Goal: Task Accomplishment & Management: Use online tool/utility

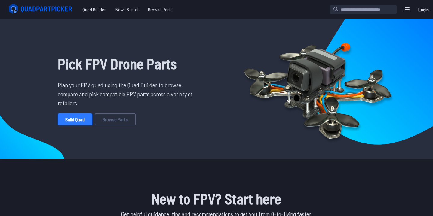
click at [84, 116] on link "Build Quad" at bounding box center [75, 120] width 35 height 12
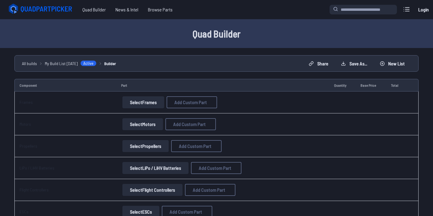
click at [144, 106] on button "Select Frames" at bounding box center [143, 102] width 42 height 12
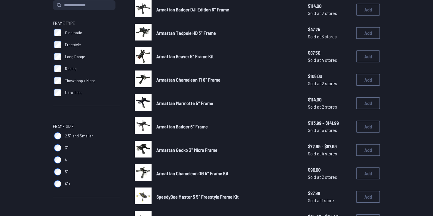
scroll to position [78, 0]
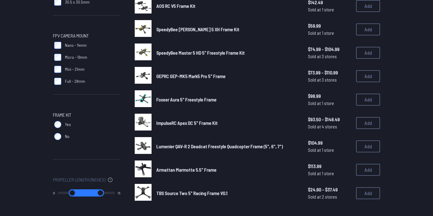
scroll to position [338, 0]
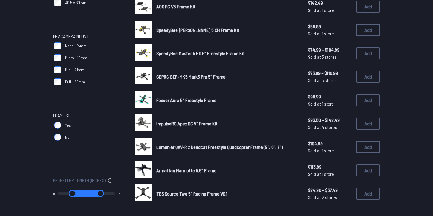
click at [145, 101] on img at bounding box center [143, 99] width 17 height 17
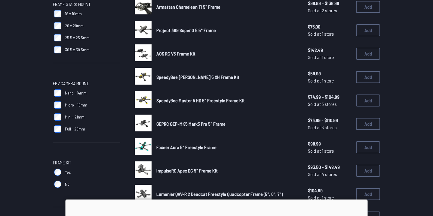
scroll to position [290, 0]
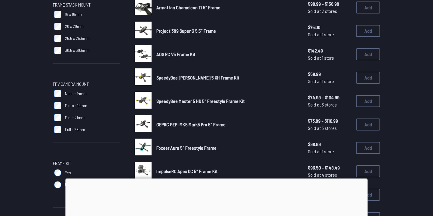
click at [142, 96] on img at bounding box center [143, 100] width 17 height 17
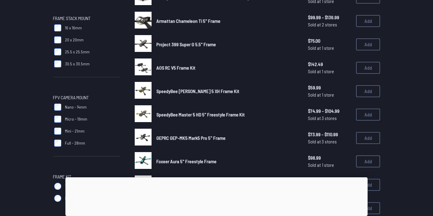
scroll to position [276, 0]
click at [217, 178] on div at bounding box center [217, 178] width 302 height 0
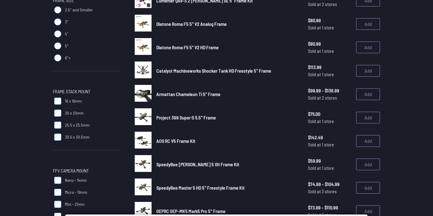
scroll to position [203, 0]
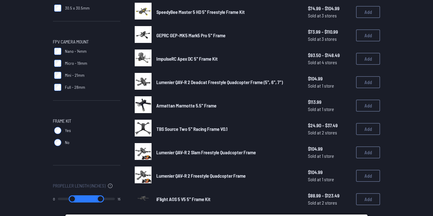
scroll to position [332, 0]
click at [145, 149] on img at bounding box center [143, 151] width 17 height 17
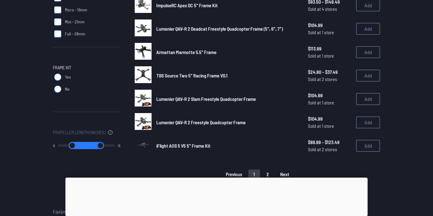
scroll to position [408, 0]
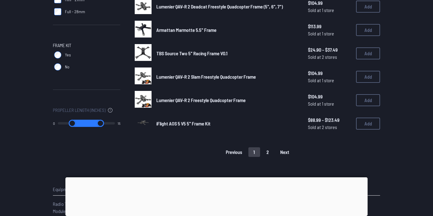
click at [266, 150] on button "2" at bounding box center [267, 153] width 13 height 10
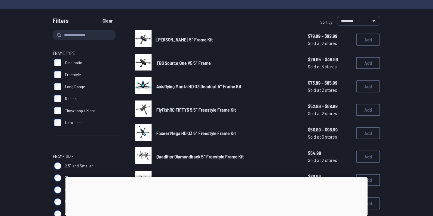
scroll to position [51, 0]
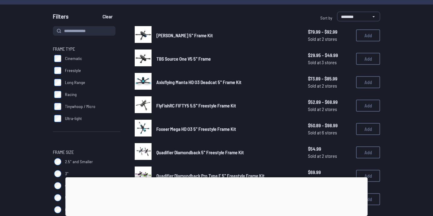
click at [141, 81] on img at bounding box center [143, 81] width 17 height 17
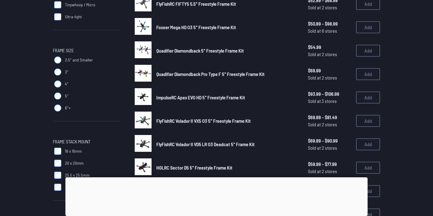
scroll to position [153, 0]
click at [144, 76] on img at bounding box center [143, 73] width 17 height 17
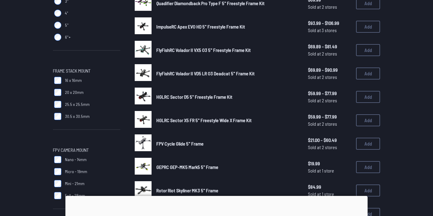
scroll to position [232, 0]
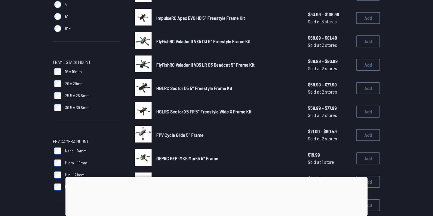
click at [143, 85] on img at bounding box center [143, 87] width 17 height 17
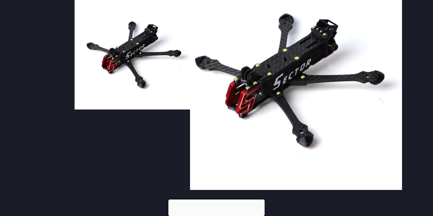
scroll to position [53, 0]
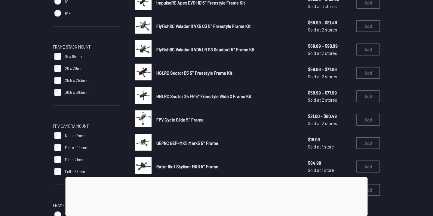
scroll to position [246, 0]
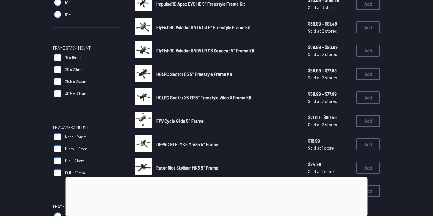
click at [163, 96] on span "HGLRC Sector X5 FR 5" Freestyle Wide X Frame Kit" at bounding box center [203, 98] width 95 height 6
click at [144, 95] on img at bounding box center [143, 96] width 17 height 17
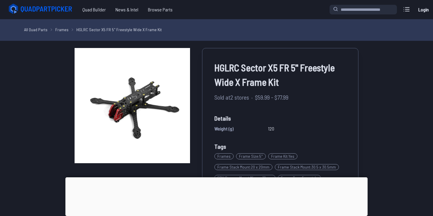
click at [218, 178] on div at bounding box center [217, 178] width 302 height 0
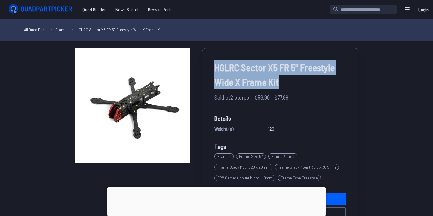
drag, startPoint x: 213, startPoint y: 70, endPoint x: 282, endPoint y: 78, distance: 68.7
click at [282, 78] on div "HGLRC Sector X5 FR 5" Freestyle Wide X Frame Kit Sold at 2 stores · $59.99 - $7…" at bounding box center [280, 140] width 156 height 184
copy span "HGLRC Sector X5 FR 5" Freestyle Wide X Frame Kit"
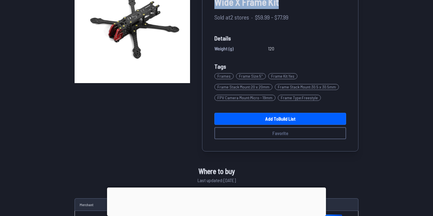
scroll to position [81, 0]
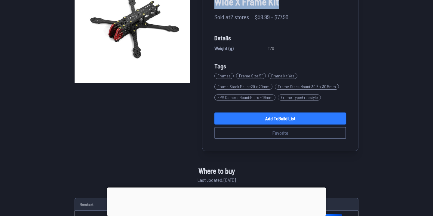
click at [271, 119] on link "Add to Build List" at bounding box center [280, 119] width 132 height 12
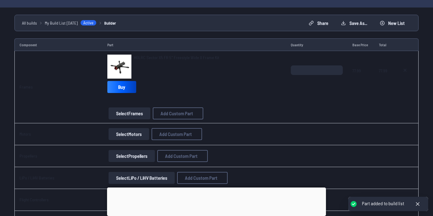
scroll to position [53, 0]
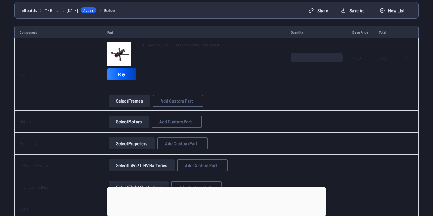
click at [131, 123] on button "Select Motors" at bounding box center [129, 122] width 41 height 12
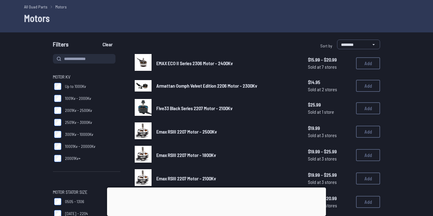
scroll to position [23, 0]
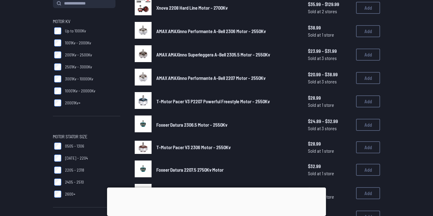
scroll to position [79, 0]
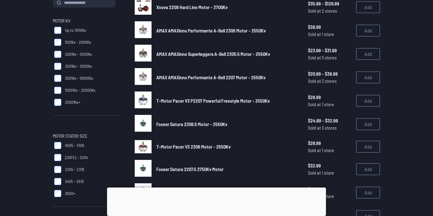
click at [213, 188] on div at bounding box center [216, 188] width 219 height 0
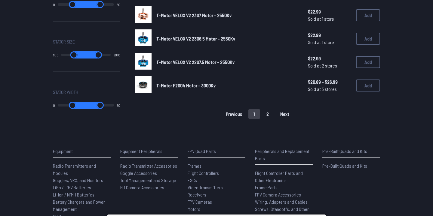
scroll to position [442, 0]
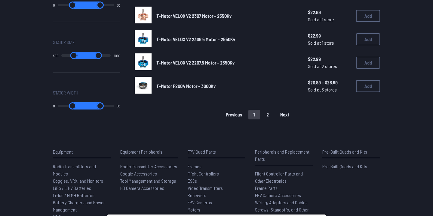
click at [270, 111] on button "2" at bounding box center [267, 115] width 13 height 10
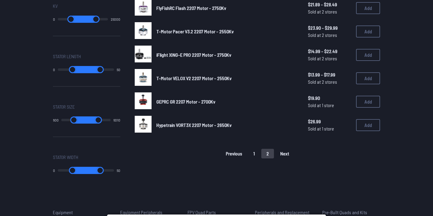
scroll to position [413, 0]
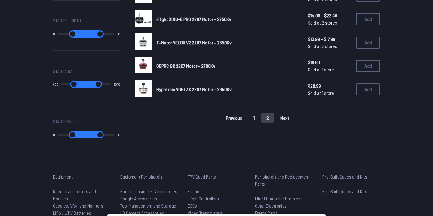
click at [253, 115] on button "1" at bounding box center [254, 118] width 12 height 10
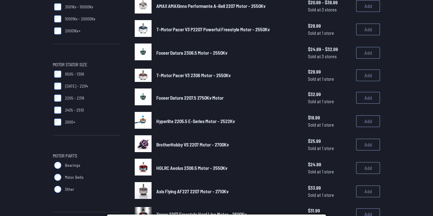
scroll to position [150, 0]
click at [58, 115] on label "2405 - 2510" at bounding box center [86, 111] width 67 height 12
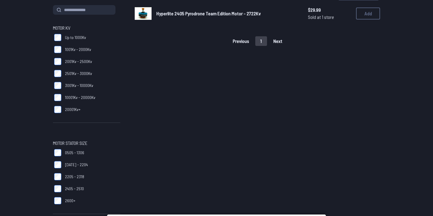
scroll to position [72, 0]
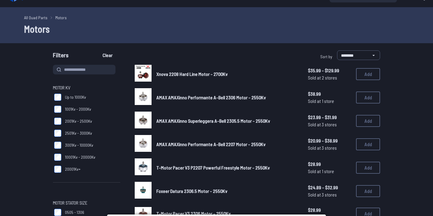
scroll to position [13, 0]
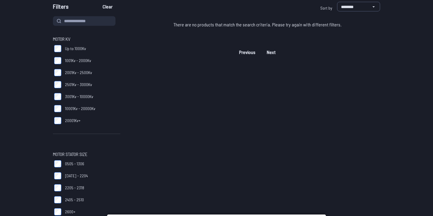
scroll to position [73, 0]
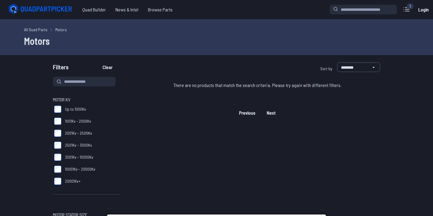
scroll to position [73, 0]
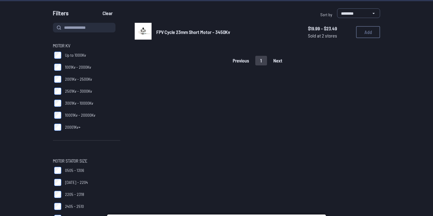
scroll to position [46, 0]
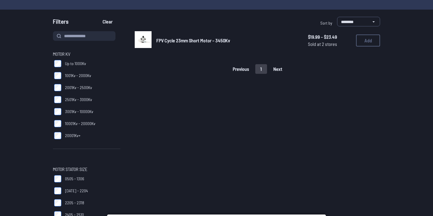
click at [141, 41] on img at bounding box center [143, 39] width 17 height 17
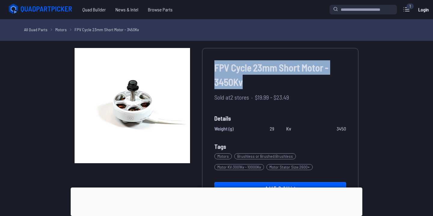
drag, startPoint x: 211, startPoint y: 66, endPoint x: 259, endPoint y: 86, distance: 52.3
click at [259, 86] on div "FPV Cycle 23mm Short Motor - 3450Kv Sold at 2 stores · $19.99 - $23.49 Details …" at bounding box center [280, 134] width 156 height 173
copy span "FPV Cycle 23mm Short Motor - 3450Kv"
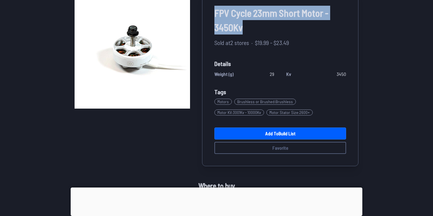
scroll to position [58, 0]
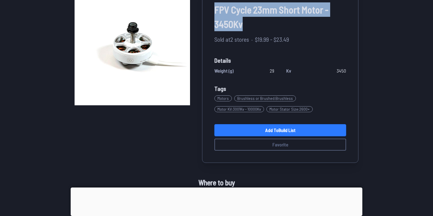
click at [262, 134] on link "Add to Build List" at bounding box center [280, 130] width 132 height 12
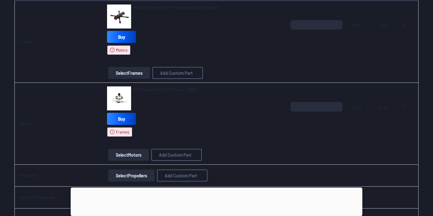
scroll to position [123, 0]
click at [118, 11] on img at bounding box center [119, 16] width 24 height 24
click at [216, 188] on div at bounding box center [217, 188] width 292 height 0
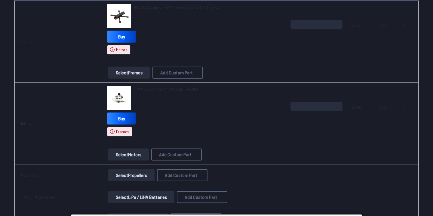
click at [150, 8] on span "HGLRC Sector X5 FR 5" Freestyle Wide X Frame Kit" at bounding box center [175, 7] width 85 height 5
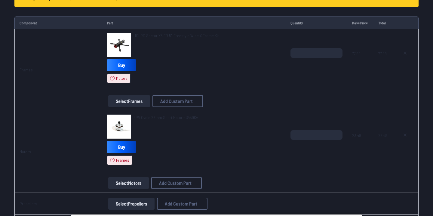
scroll to position [93, 0]
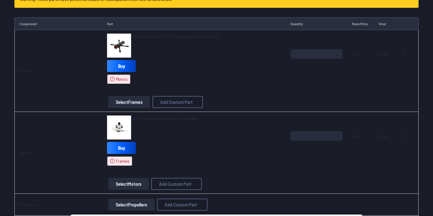
click at [115, 45] on img at bounding box center [119, 46] width 24 height 24
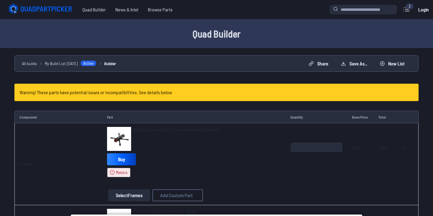
scroll to position [93, 0]
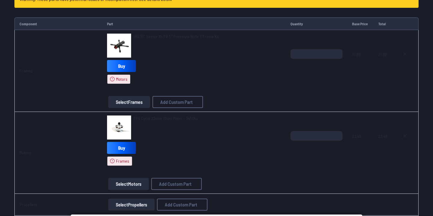
click at [126, 102] on button "Select Frames" at bounding box center [129, 102] width 42 height 12
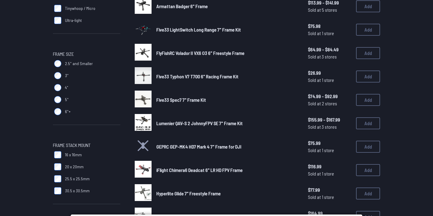
scroll to position [156, 0]
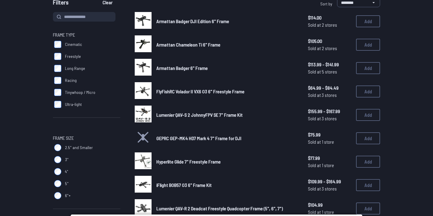
scroll to position [66, 0]
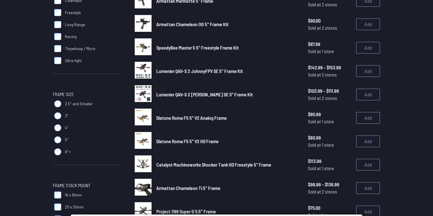
scroll to position [121, 0]
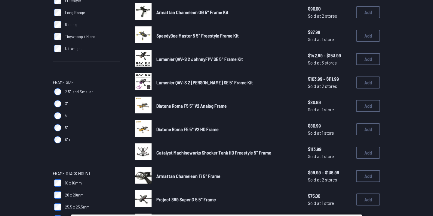
click at [142, 152] on img at bounding box center [143, 152] width 17 height 17
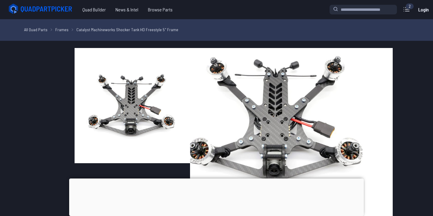
scroll to position [24, 0]
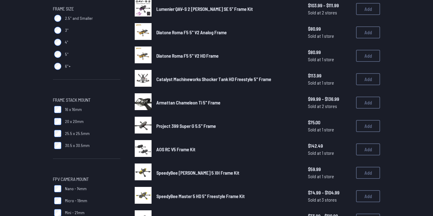
scroll to position [196, 0]
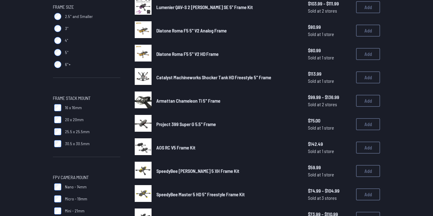
click at [143, 99] on img at bounding box center [143, 100] width 17 height 17
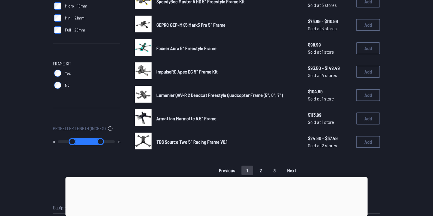
scroll to position [413, 0]
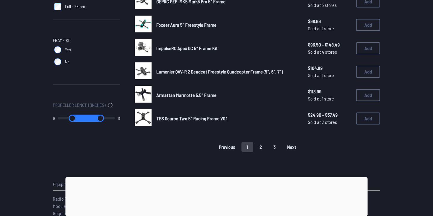
click at [259, 144] on button "2" at bounding box center [260, 147] width 13 height 10
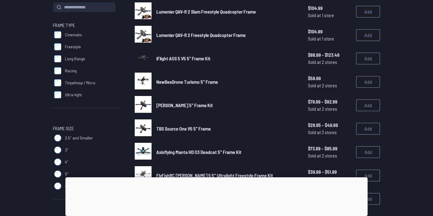
scroll to position [80, 0]
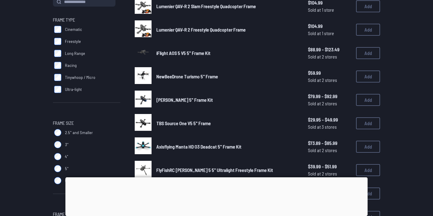
click at [216, 178] on div at bounding box center [217, 178] width 302 height 0
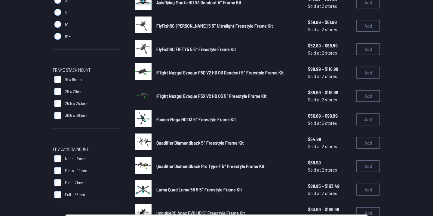
scroll to position [224, 0]
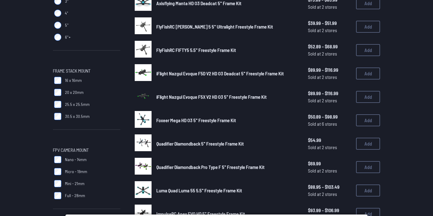
click at [145, 75] on img at bounding box center [143, 72] width 17 height 17
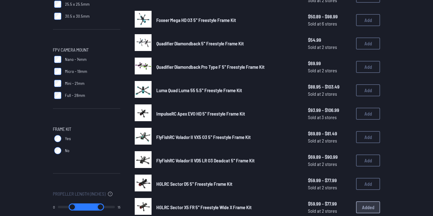
scroll to position [323, 0]
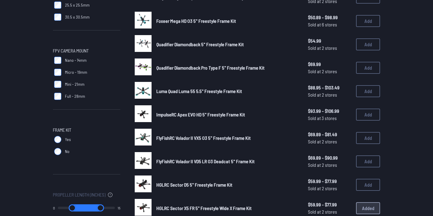
click at [142, 111] on img at bounding box center [143, 114] width 17 height 17
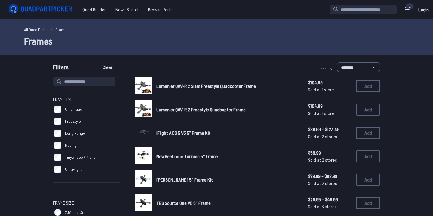
scroll to position [323, 0]
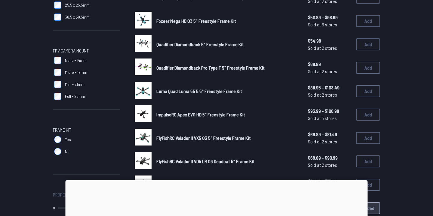
click at [142, 91] on img at bounding box center [143, 90] width 17 height 17
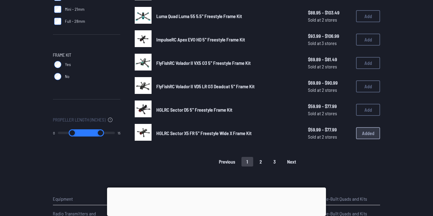
scroll to position [445, 0]
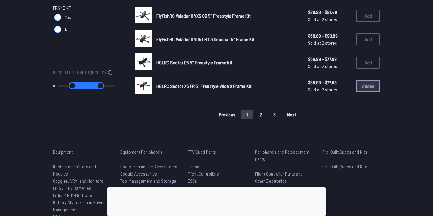
click at [258, 114] on button "2" at bounding box center [260, 115] width 13 height 10
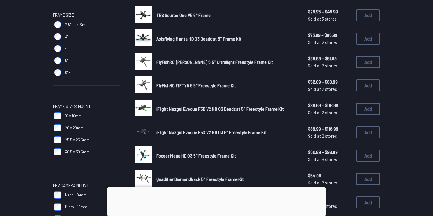
scroll to position [196, 0]
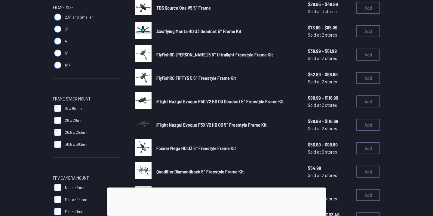
click at [62, 145] on label "30.5 x 30.5mm" at bounding box center [86, 145] width 67 height 12
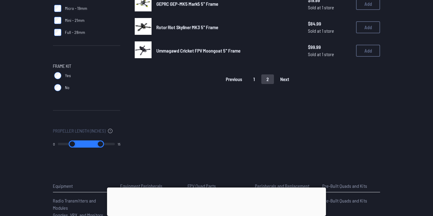
scroll to position [387, 0]
click at [254, 76] on button "1" at bounding box center [254, 80] width 12 height 10
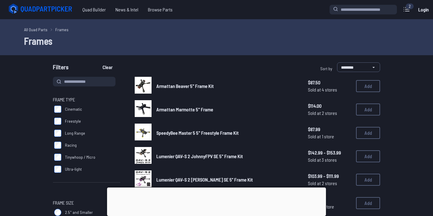
click at [145, 90] on img at bounding box center [143, 85] width 17 height 17
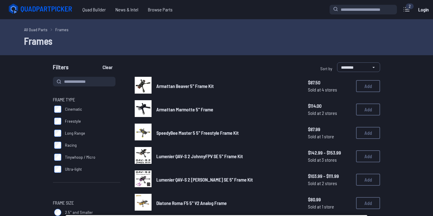
click at [148, 109] on img at bounding box center [143, 108] width 17 height 17
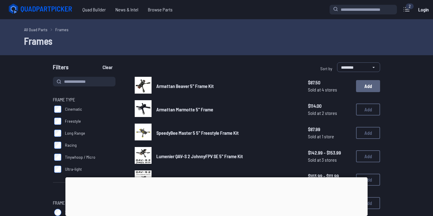
click at [361, 88] on button "Add" at bounding box center [368, 86] width 24 height 12
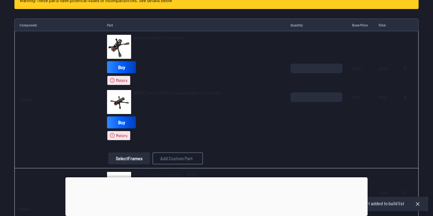
scroll to position [95, 0]
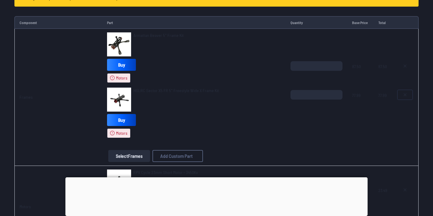
click at [404, 93] on icon at bounding box center [404, 95] width 5 height 5
type textarea "**********"
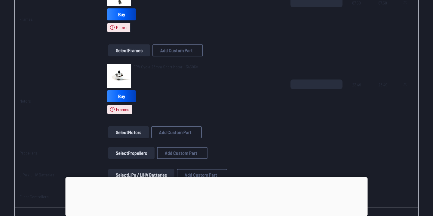
scroll to position [153, 0]
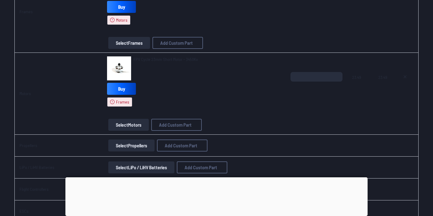
click at [216, 178] on div at bounding box center [217, 178] width 302 height 0
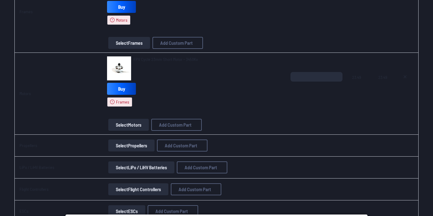
click at [141, 128] on button "Select Motors" at bounding box center [128, 125] width 41 height 12
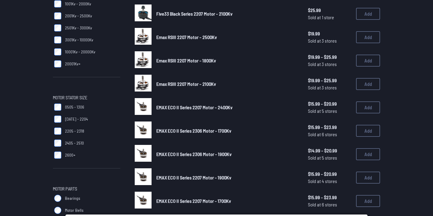
scroll to position [114, 0]
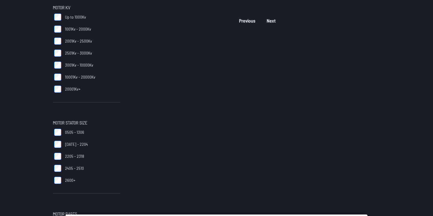
scroll to position [92, 0]
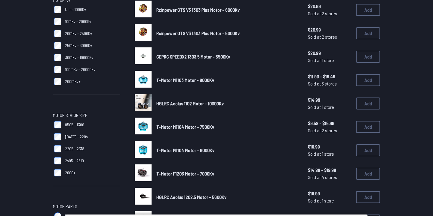
scroll to position [99, 0]
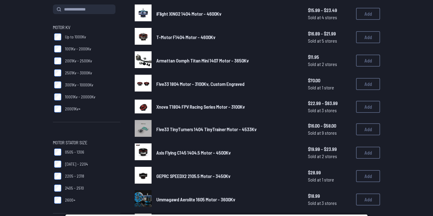
scroll to position [119, 0]
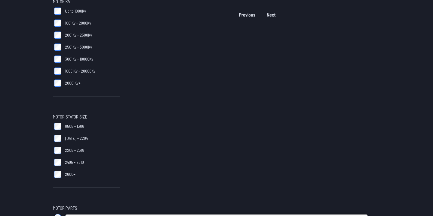
scroll to position [112, 0]
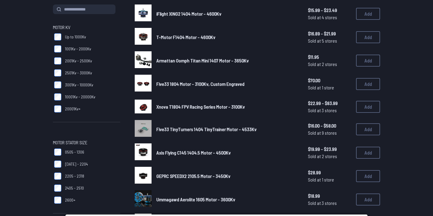
scroll to position [72, 0]
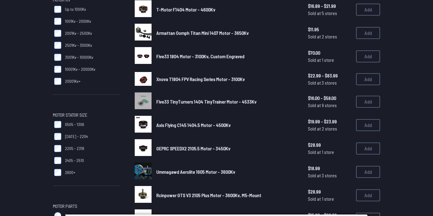
scroll to position [101, 0]
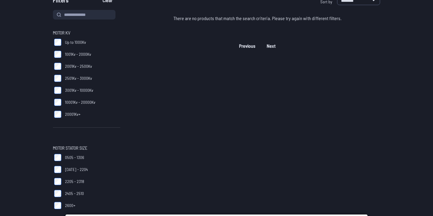
scroll to position [70, 0]
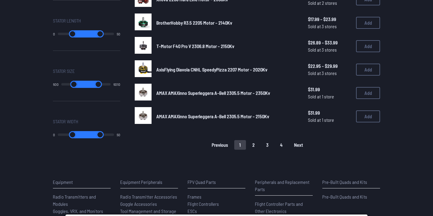
scroll to position [437, 0]
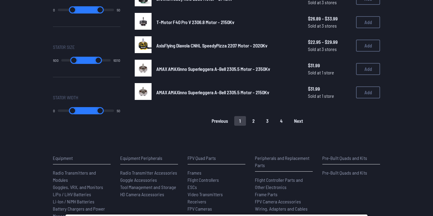
click at [253, 119] on button "2" at bounding box center [253, 121] width 13 height 10
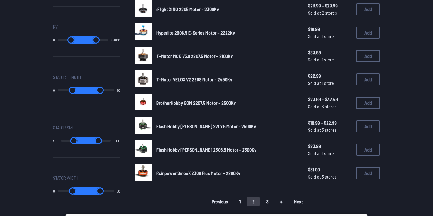
scroll to position [457, 0]
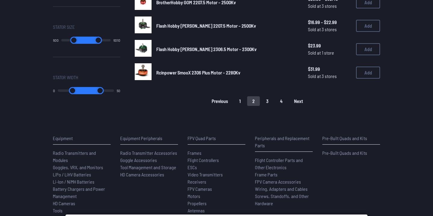
click at [268, 99] on button "3" at bounding box center [267, 101] width 13 height 10
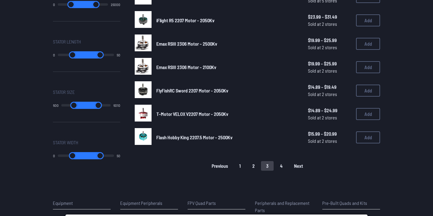
scroll to position [398, 0]
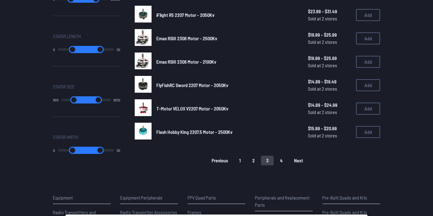
click at [238, 159] on button "1" at bounding box center [240, 161] width 12 height 10
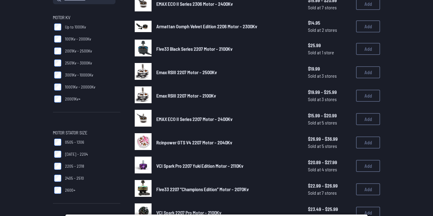
scroll to position [95, 0]
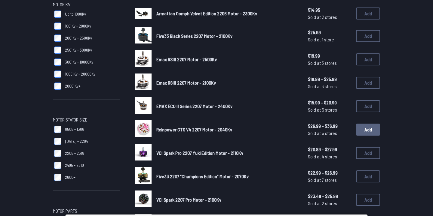
click at [367, 130] on button "Add" at bounding box center [368, 130] width 24 height 12
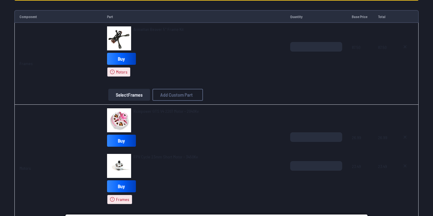
scroll to position [126, 0]
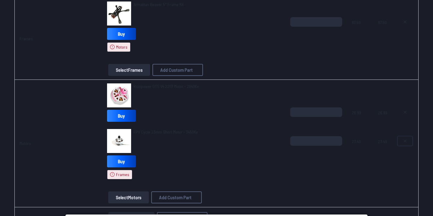
click at [404, 140] on icon at bounding box center [405, 141] width 2 height 2
type textarea "**********"
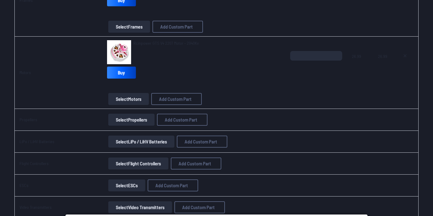
scroll to position [129, 0]
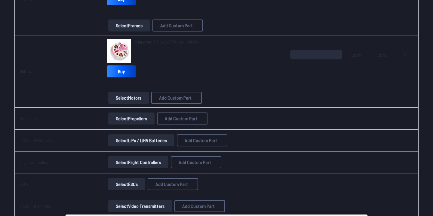
click at [127, 118] on button "Select Propellers" at bounding box center [131, 119] width 46 height 12
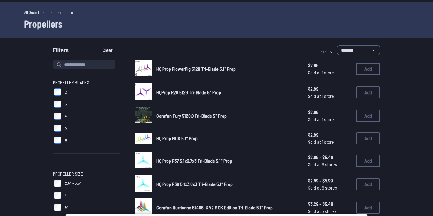
scroll to position [17, 0]
click at [62, 113] on label "4" at bounding box center [86, 117] width 67 height 12
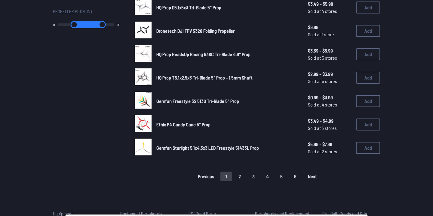
scroll to position [431, 0]
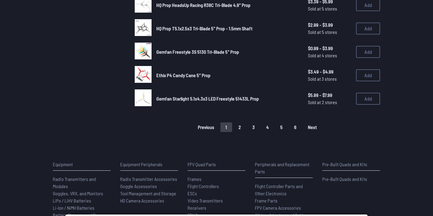
click at [240, 124] on button "2" at bounding box center [239, 128] width 13 height 10
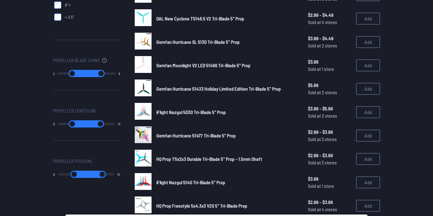
scroll to position [224, 0]
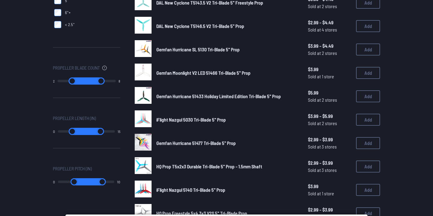
click at [145, 73] on img at bounding box center [143, 72] width 17 height 17
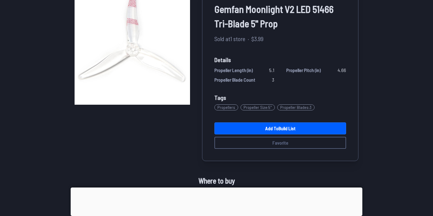
scroll to position [59, 0]
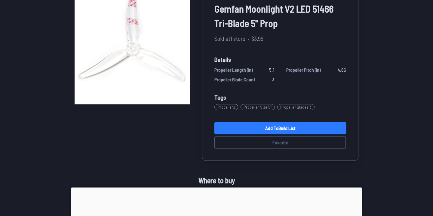
click at [289, 130] on link "Add to Build List" at bounding box center [280, 128] width 132 height 12
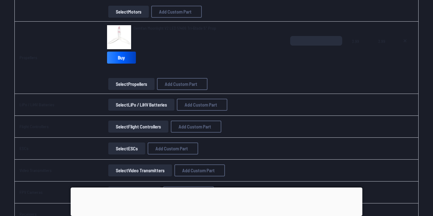
scroll to position [254, 0]
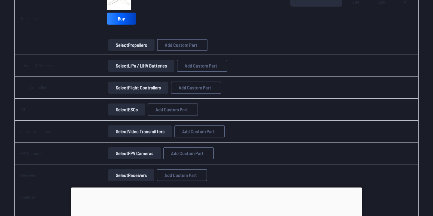
click at [148, 67] on button "Select LiPo / LiHV Batteries" at bounding box center [141, 66] width 66 height 12
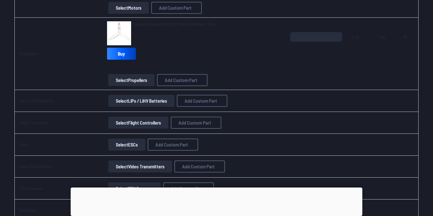
scroll to position [217, 0]
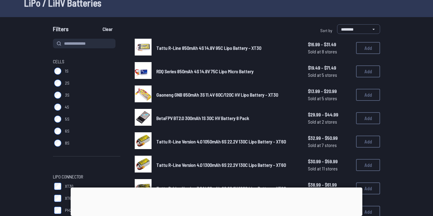
scroll to position [44, 0]
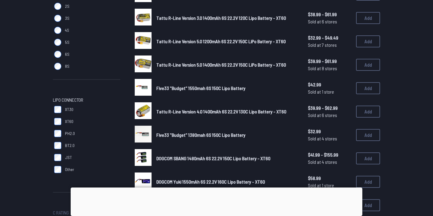
scroll to position [115, 0]
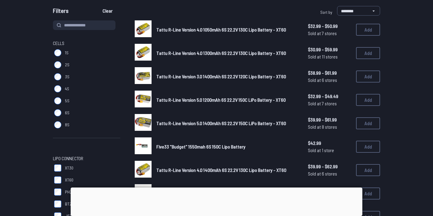
scroll to position [69, 0]
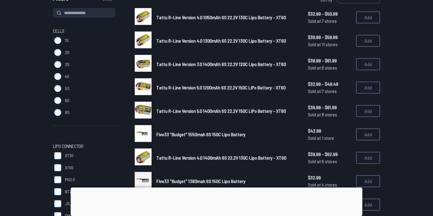
click at [215, 188] on div at bounding box center [217, 188] width 292 height 0
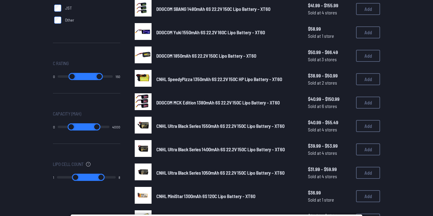
scroll to position [264, 0]
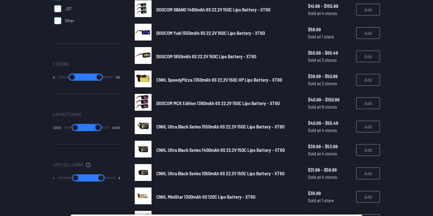
drag, startPoint x: 59, startPoint y: 128, endPoint x: 84, endPoint y: 130, distance: 25.9
type input "****"
click at [84, 130] on input "range" at bounding box center [75, 127] width 23 height 7
type input "****"
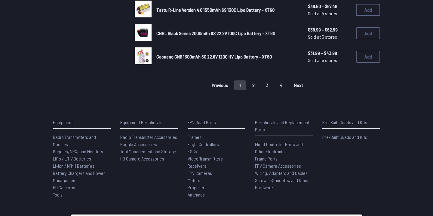
scroll to position [0, 0]
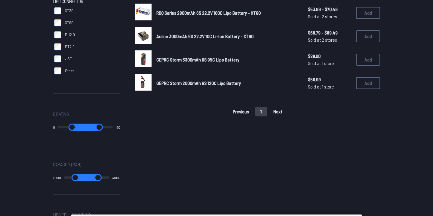
scroll to position [214, 0]
drag, startPoint x: 82, startPoint y: 177, endPoint x: 26, endPoint y: 177, distance: 55.9
type input "*"
click at [61, 177] on input "range" at bounding box center [73, 178] width 25 height 7
type input "*"
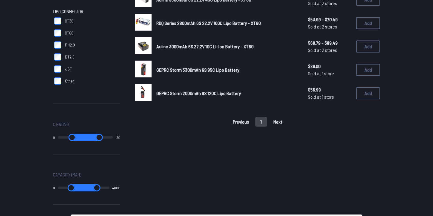
scroll to position [196, 0]
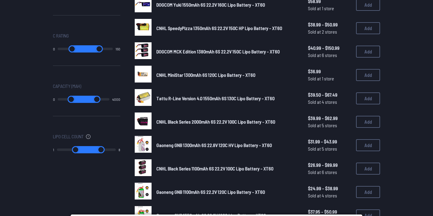
scroll to position [253, 0]
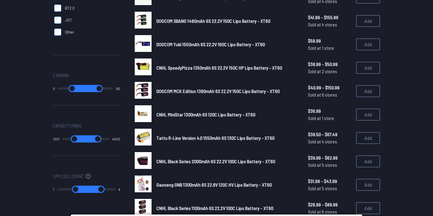
drag, startPoint x: 60, startPoint y: 139, endPoint x: 77, endPoint y: 141, distance: 17.2
type input "****"
click at [77, 141] on input "range" at bounding box center [74, 139] width 24 height 7
drag, startPoint x: 106, startPoint y: 138, endPoint x: 79, endPoint y: 138, distance: 27.1
type input "****"
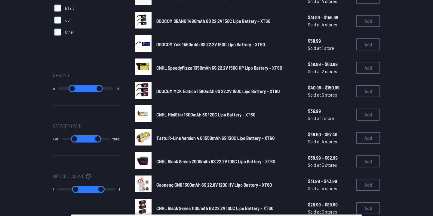
click at [86, 138] on input "range" at bounding box center [98, 139] width 24 height 7
type input "****"
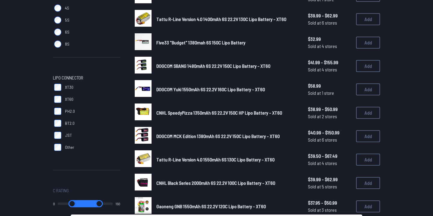
scroll to position [136, 0]
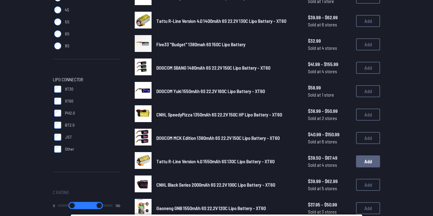
click at [372, 160] on button "Add" at bounding box center [368, 162] width 24 height 12
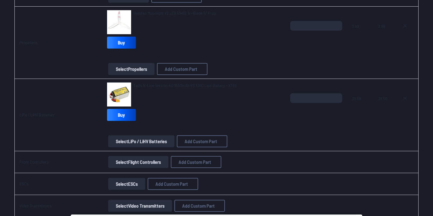
scroll to position [254, 0]
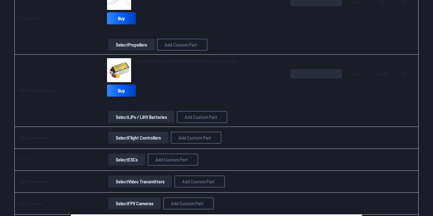
click at [131, 137] on button "Select Flight Controllers" at bounding box center [138, 138] width 60 height 12
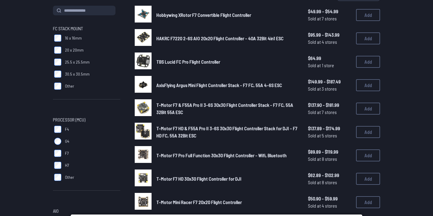
scroll to position [71, 0]
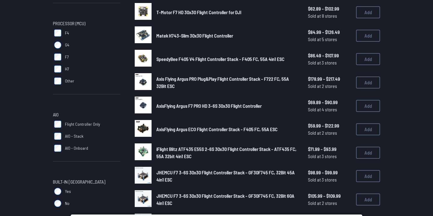
scroll to position [167, 0]
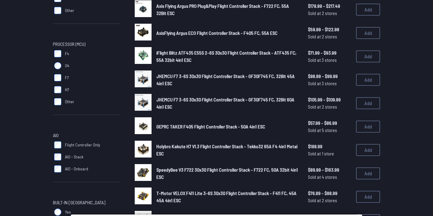
scroll to position [148, 0]
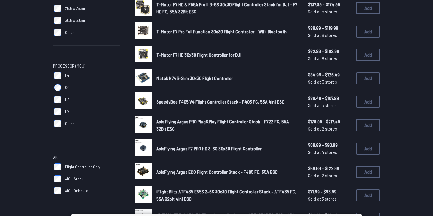
scroll to position [148, 0]
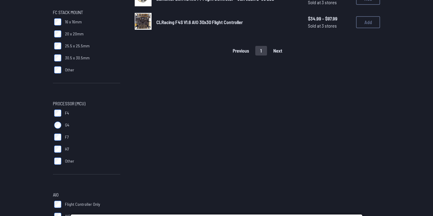
scroll to position [138, 0]
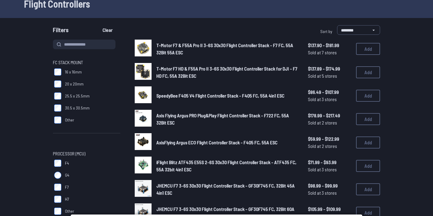
scroll to position [36, 0]
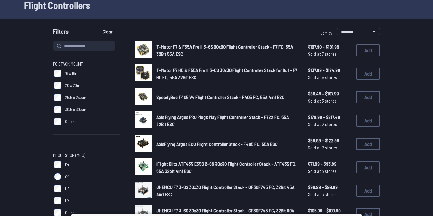
click at [143, 98] on img at bounding box center [143, 96] width 17 height 17
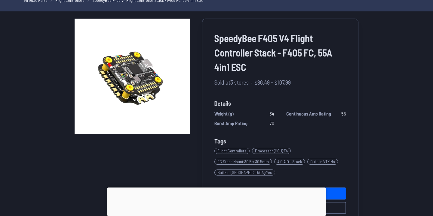
scroll to position [25, 0]
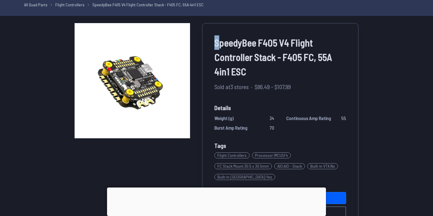
drag, startPoint x: 215, startPoint y: 42, endPoint x: 219, endPoint y: 43, distance: 3.9
click at [219, 43] on span "SpeedyBee F405 V4 Flight Controller Stack - F405 FC, 55A 4in1 ESC" at bounding box center [280, 56] width 132 height 43
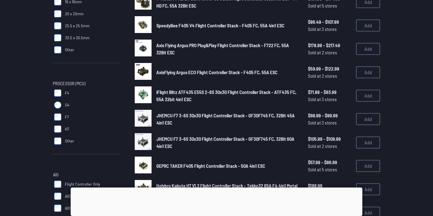
scroll to position [112, 0]
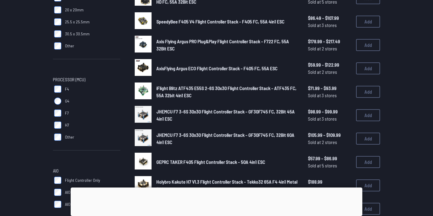
click at [215, 188] on div at bounding box center [217, 188] width 292 height 0
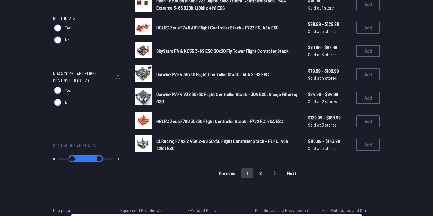
scroll to position [398, 0]
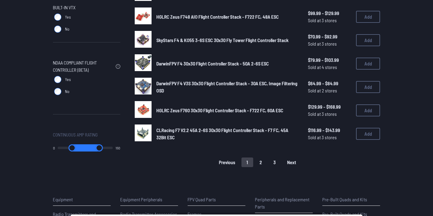
click at [263, 162] on button "2" at bounding box center [260, 163] width 13 height 10
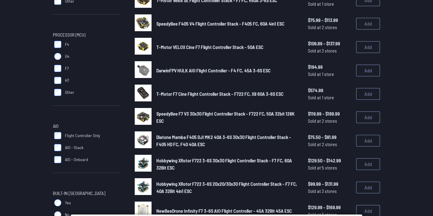
scroll to position [154, 0]
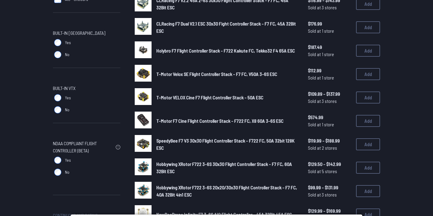
scroll to position [313, 0]
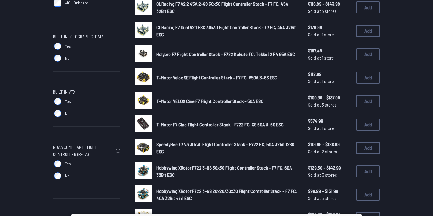
click at [142, 121] on img at bounding box center [143, 123] width 17 height 17
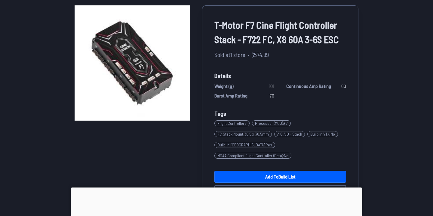
scroll to position [36, 0]
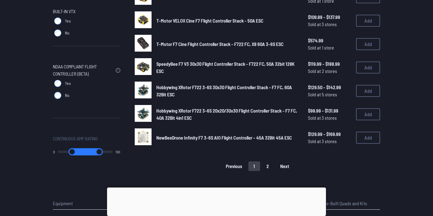
scroll to position [395, 0]
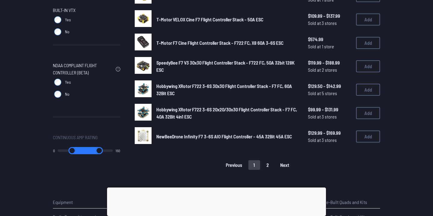
click at [265, 162] on button "2" at bounding box center [267, 166] width 13 height 10
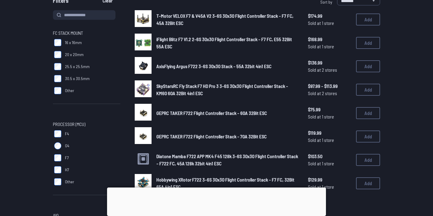
scroll to position [63, 0]
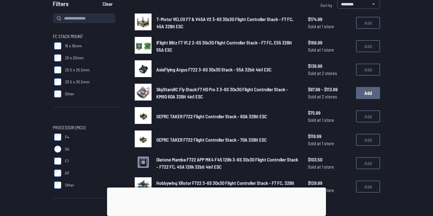
click at [368, 94] on button "Add" at bounding box center [368, 93] width 24 height 12
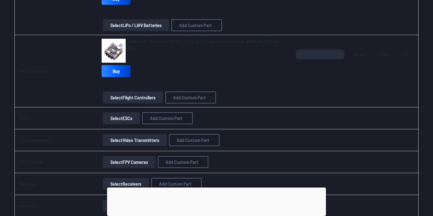
scroll to position [354, 0]
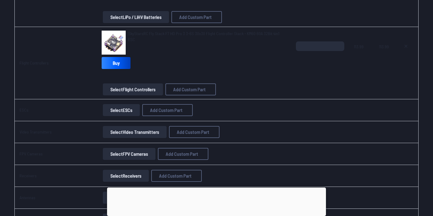
click at [124, 110] on button "Select ESCs" at bounding box center [121, 110] width 37 height 12
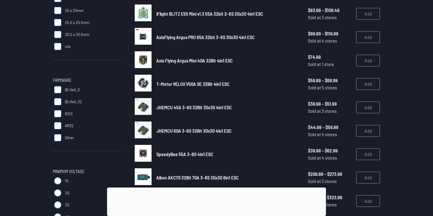
scroll to position [201, 0]
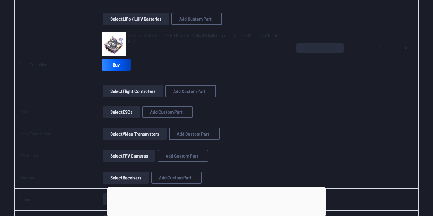
scroll to position [352, 0]
click at [130, 38] on span "SkyStarsRC Fly Stack F7 HD Pro 3 3-6S 30x30 Flight Controller Stack - KM60 60A …" at bounding box center [204, 38] width 152 height 11
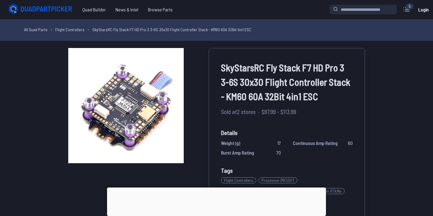
scroll to position [352, 0]
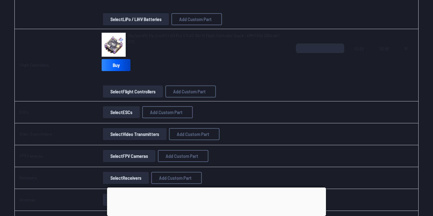
drag, startPoint x: 160, startPoint y: 36, endPoint x: 28, endPoint y: 1, distance: 136.8
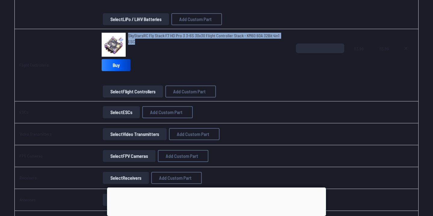
copy span "SkyStarsRC Fly Stack F7 HD Pro 3 3-6S 30x30 Flight Controller Stack - KM60 60A …"
click at [130, 135] on button "Select Video Transmitters" at bounding box center [135, 134] width 64 height 12
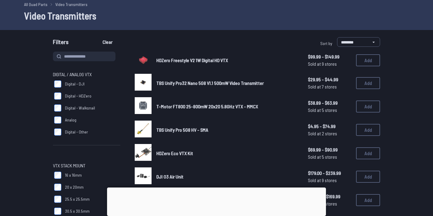
scroll to position [26, 0]
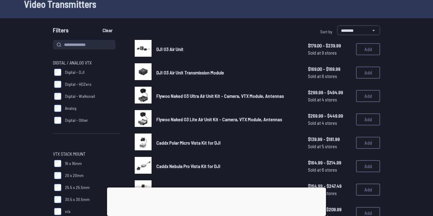
scroll to position [36, 0]
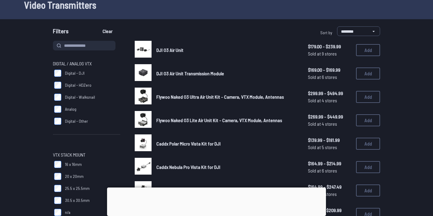
click at [60, 65] on span "Digital / Analog VTX" at bounding box center [72, 63] width 39 height 7
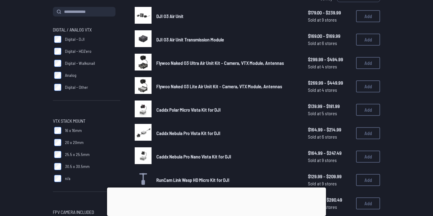
scroll to position [82, 0]
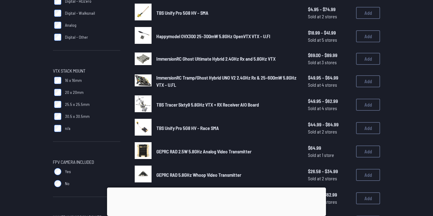
scroll to position [121, 0]
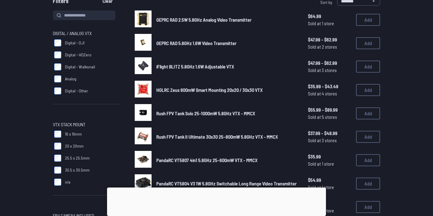
scroll to position [67, 0]
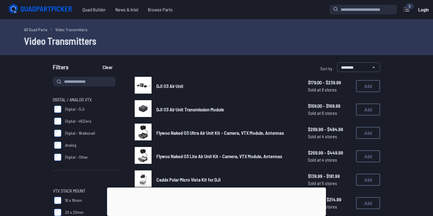
scroll to position [82, 0]
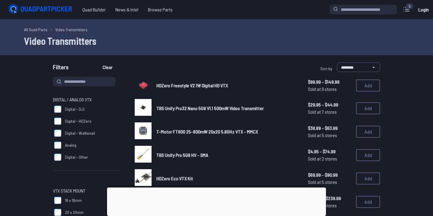
scroll to position [26, 0]
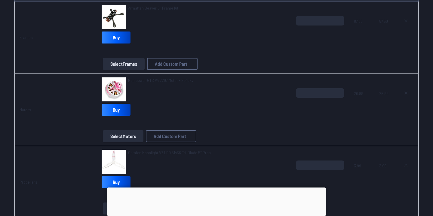
scroll to position [48, 0]
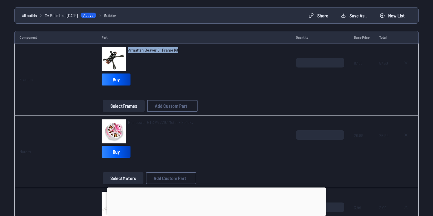
drag, startPoint x: 179, startPoint y: 50, endPoint x: 130, endPoint y: 49, distance: 49.6
click at [130, 49] on div "Armattan Beaver 5" Frame Kit" at bounding box center [194, 59] width 185 height 24
copy span "Armattan Beaver 5" Frame Kit"
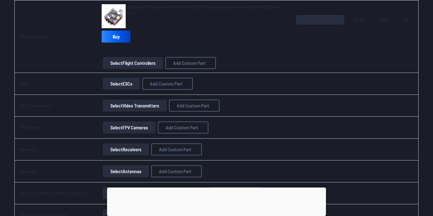
scroll to position [376, 0]
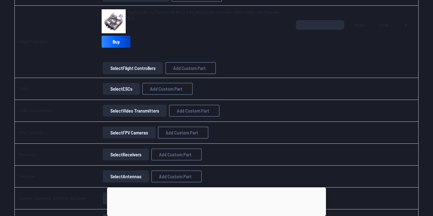
click at [128, 117] on button "Select Video Transmitters" at bounding box center [135, 111] width 64 height 12
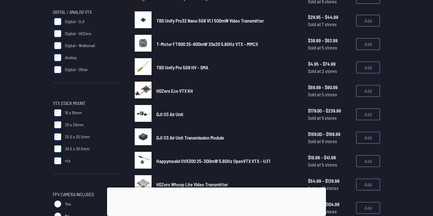
scroll to position [87, 0]
click at [59, 53] on label "Analog" at bounding box center [86, 58] width 67 height 12
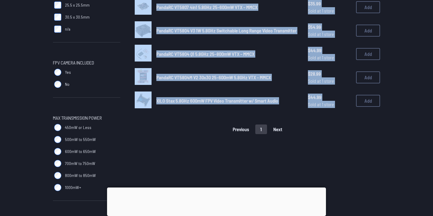
scroll to position [240, 0]
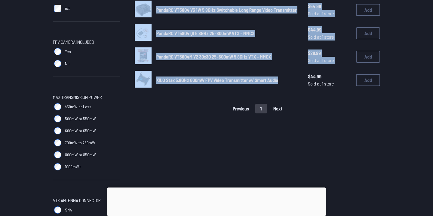
drag, startPoint x: 155, startPoint y: 42, endPoint x: 279, endPoint y: 79, distance: 129.8
copy div "GEPRC RAD 2.5W 5.8GHz Analog Video Transmitter $64.99 Sold at 1 store $64.99 So…"
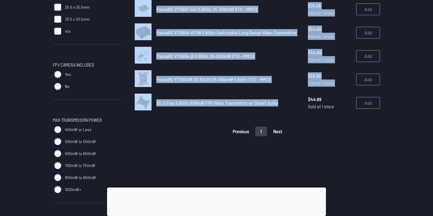
scroll to position [197, 0]
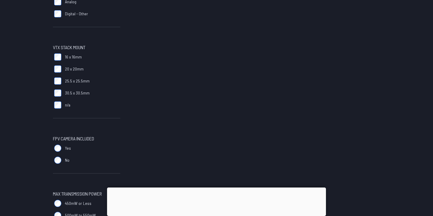
scroll to position [143, 0]
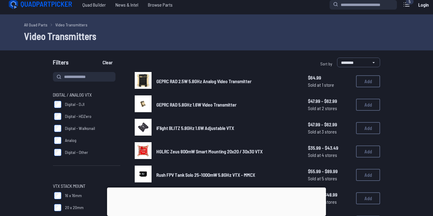
scroll to position [4, 0]
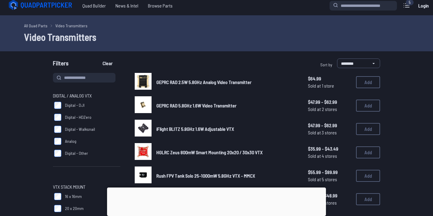
click at [214, 188] on div at bounding box center [216, 188] width 219 height 0
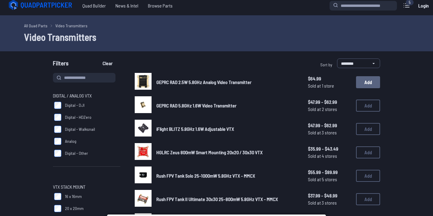
click at [363, 85] on button "Add" at bounding box center [368, 82] width 24 height 12
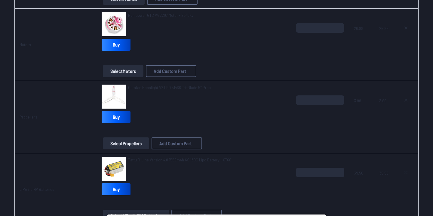
scroll to position [155, 0]
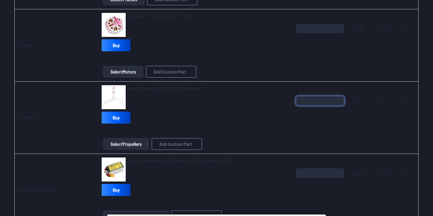
click at [338, 99] on input "*" at bounding box center [320, 101] width 48 height 10
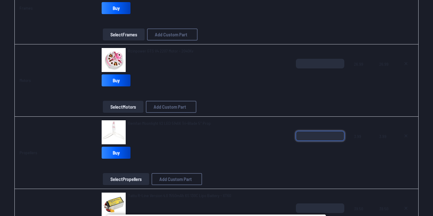
scroll to position [114, 0]
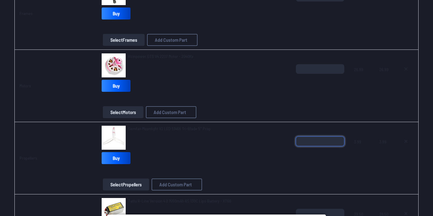
type input "*"
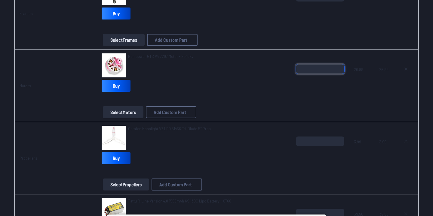
click at [337, 67] on input "*" at bounding box center [320, 69] width 48 height 10
type input "*"
click at [337, 67] on input "*" at bounding box center [320, 69] width 48 height 10
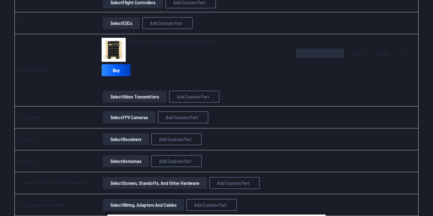
scroll to position [447, 0]
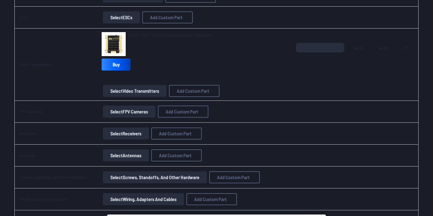
click at [141, 115] on button "Select FPV Cameras" at bounding box center [129, 112] width 53 height 12
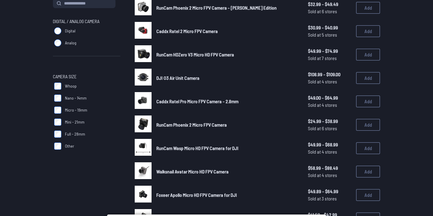
scroll to position [79, 0]
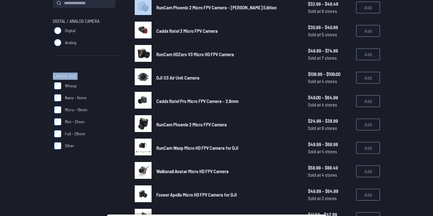
drag, startPoint x: 49, startPoint y: 76, endPoint x: 76, endPoint y: 148, distance: 76.7
copy div "Camera Size Whoop Nano - 14mm Micro - 19mm Mini - 21mm Full - 28mm Other"
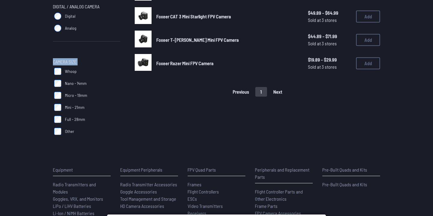
scroll to position [94, 0]
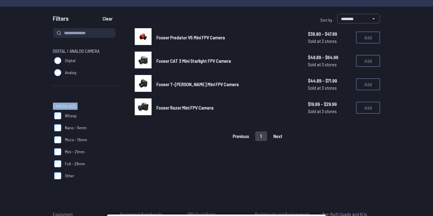
scroll to position [50, 0]
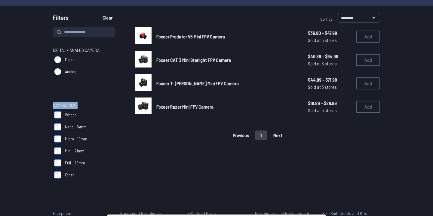
click at [141, 41] on img at bounding box center [143, 35] width 17 height 17
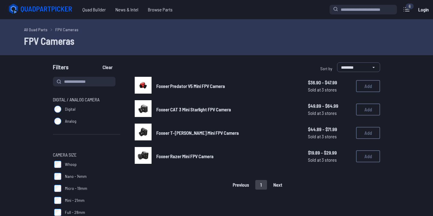
scroll to position [50, 0]
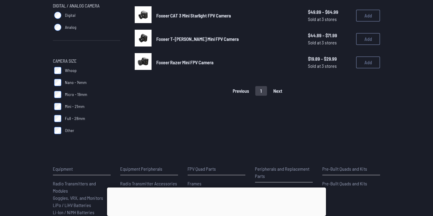
scroll to position [79, 0]
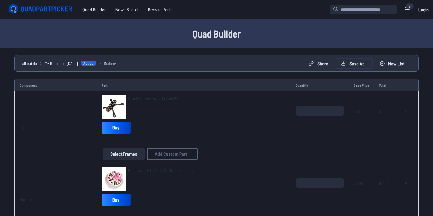
click at [353, 66] on button "Save as..." at bounding box center [354, 64] width 36 height 10
click at [283, 61] on div "Please log in to save your build With an account, you can save multiple build l…" at bounding box center [216, 108] width 433 height 216
click at [276, 85] on icon at bounding box center [272, 87] width 5 height 5
click at [351, 69] on div "**********" at bounding box center [216, 63] width 404 height 17
click at [357, 63] on button "Save as..." at bounding box center [354, 64] width 36 height 10
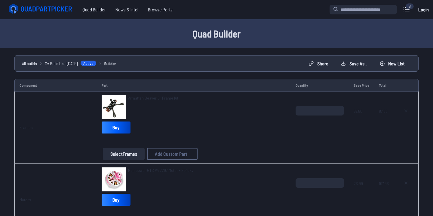
click at [253, 126] on link "Sign up" at bounding box center [238, 124] width 39 height 9
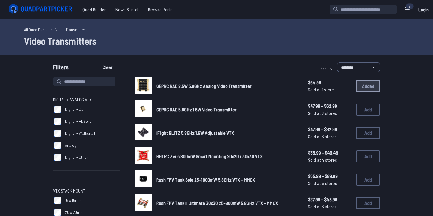
scroll to position [4, 0]
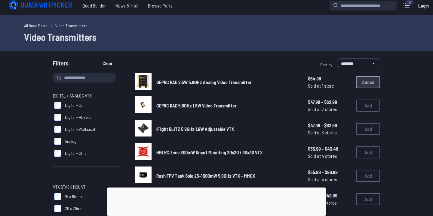
click at [424, 5] on link "Login" at bounding box center [423, 6] width 14 height 12
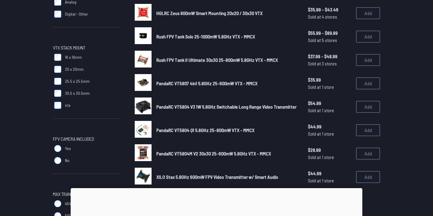
scroll to position [197, 0]
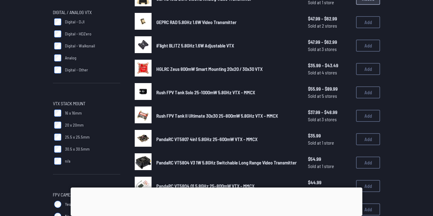
scroll to position [376, 0]
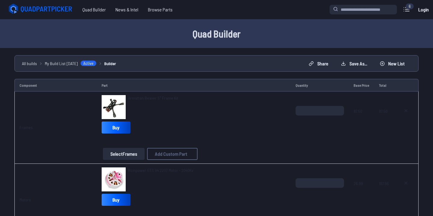
click at [423, 8] on link "Login" at bounding box center [423, 10] width 14 height 12
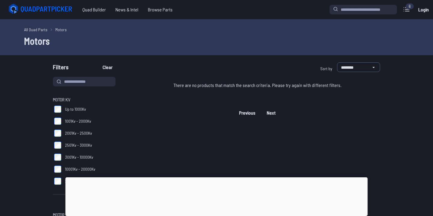
click at [420, 10] on link "Login" at bounding box center [423, 10] width 14 height 12
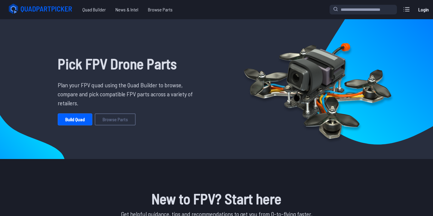
click at [424, 12] on link "Login" at bounding box center [423, 10] width 14 height 12
click at [402, 11] on icon at bounding box center [407, 10] width 10 height 10
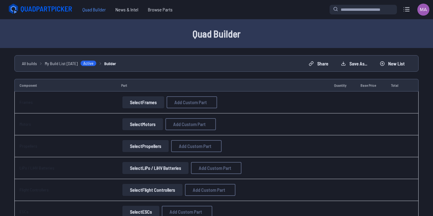
click at [94, 10] on span "Quad Builder" at bounding box center [94, 10] width 33 height 12
click at [156, 11] on span "Browse Parts" at bounding box center [160, 10] width 34 height 12
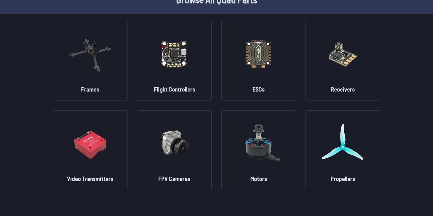
scroll to position [34, 0]
